Goal: Check status: Check status

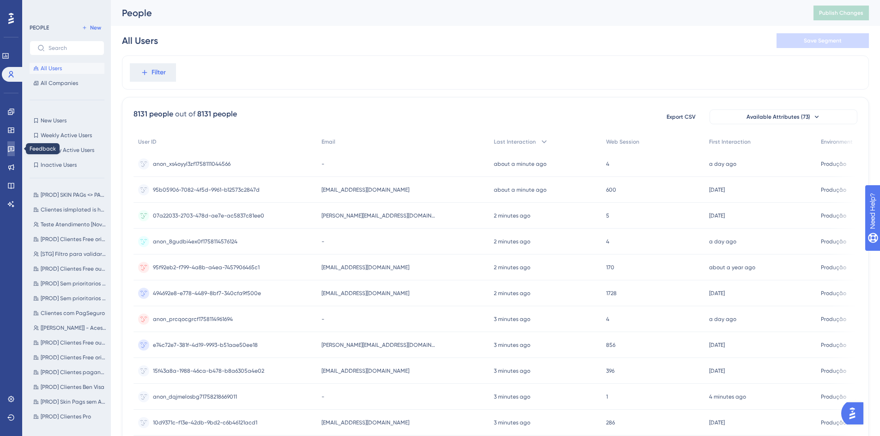
click at [10, 151] on icon at bounding box center [10, 148] width 7 height 7
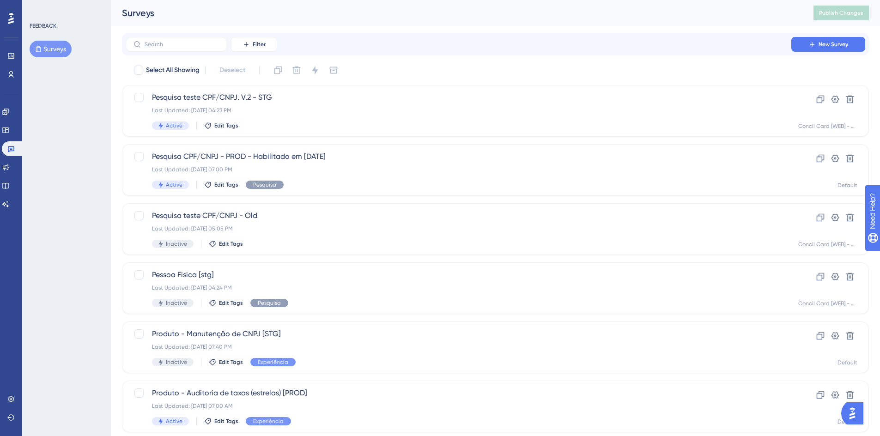
click at [57, 50] on button "Surveys" at bounding box center [51, 49] width 42 height 17
click at [356, 166] on div "Last Updated: [DATE] 07:00 PM" at bounding box center [458, 169] width 613 height 7
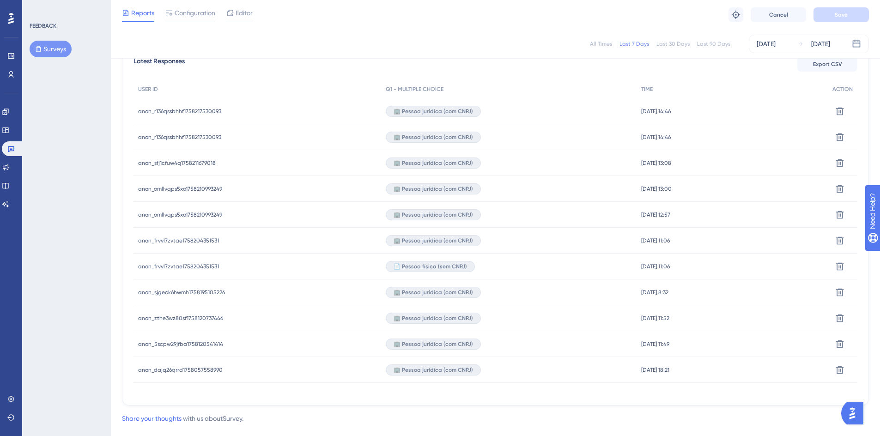
scroll to position [277, 0]
click at [830, 45] on div "[DATE]" at bounding box center [820, 43] width 19 height 11
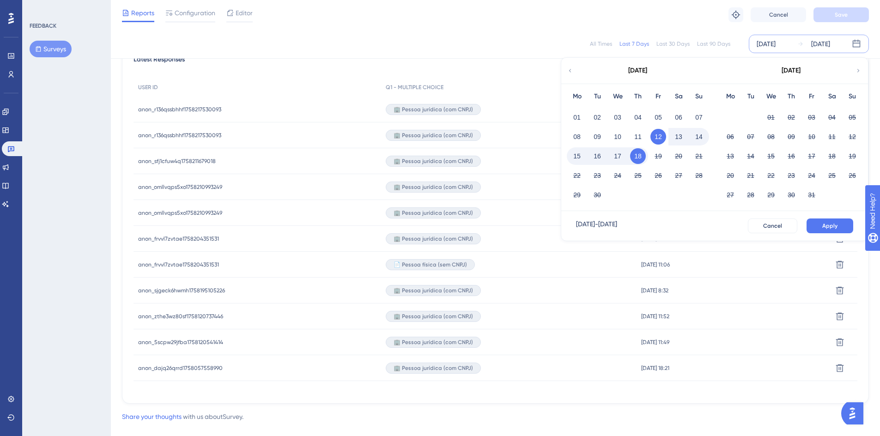
click at [596, 158] on button "16" at bounding box center [597, 156] width 16 height 16
click at [636, 158] on button "18" at bounding box center [638, 156] width 16 height 16
click at [826, 226] on span "Apply" at bounding box center [829, 225] width 15 height 7
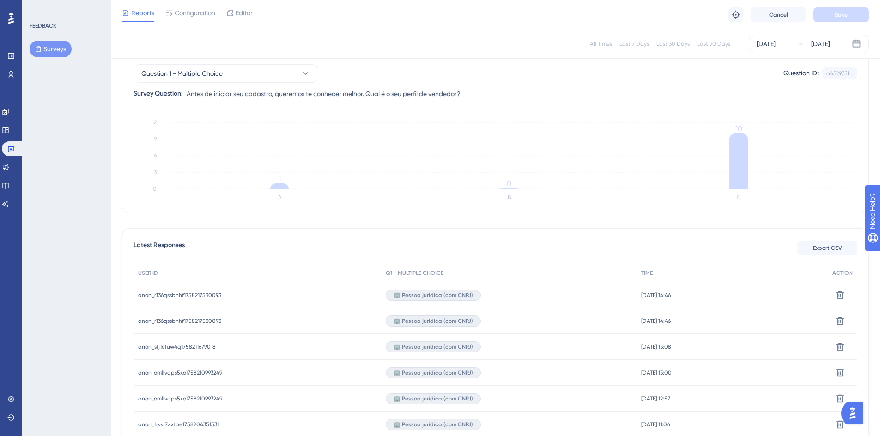
scroll to position [0, 0]
